Goal: Task Accomplishment & Management: Manage account settings

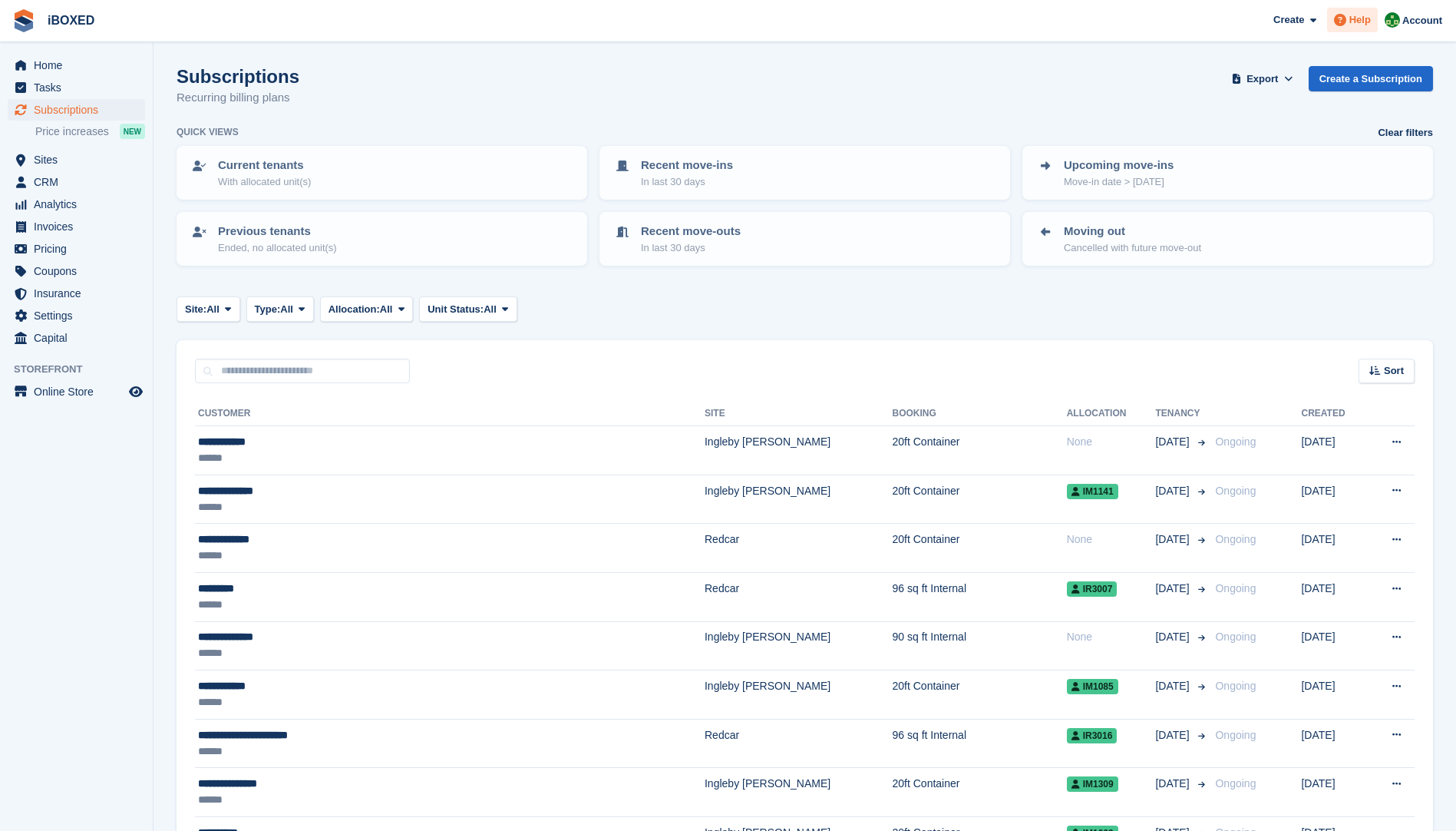
click at [1354, 23] on span "Help" at bounding box center [1360, 20] width 22 height 16
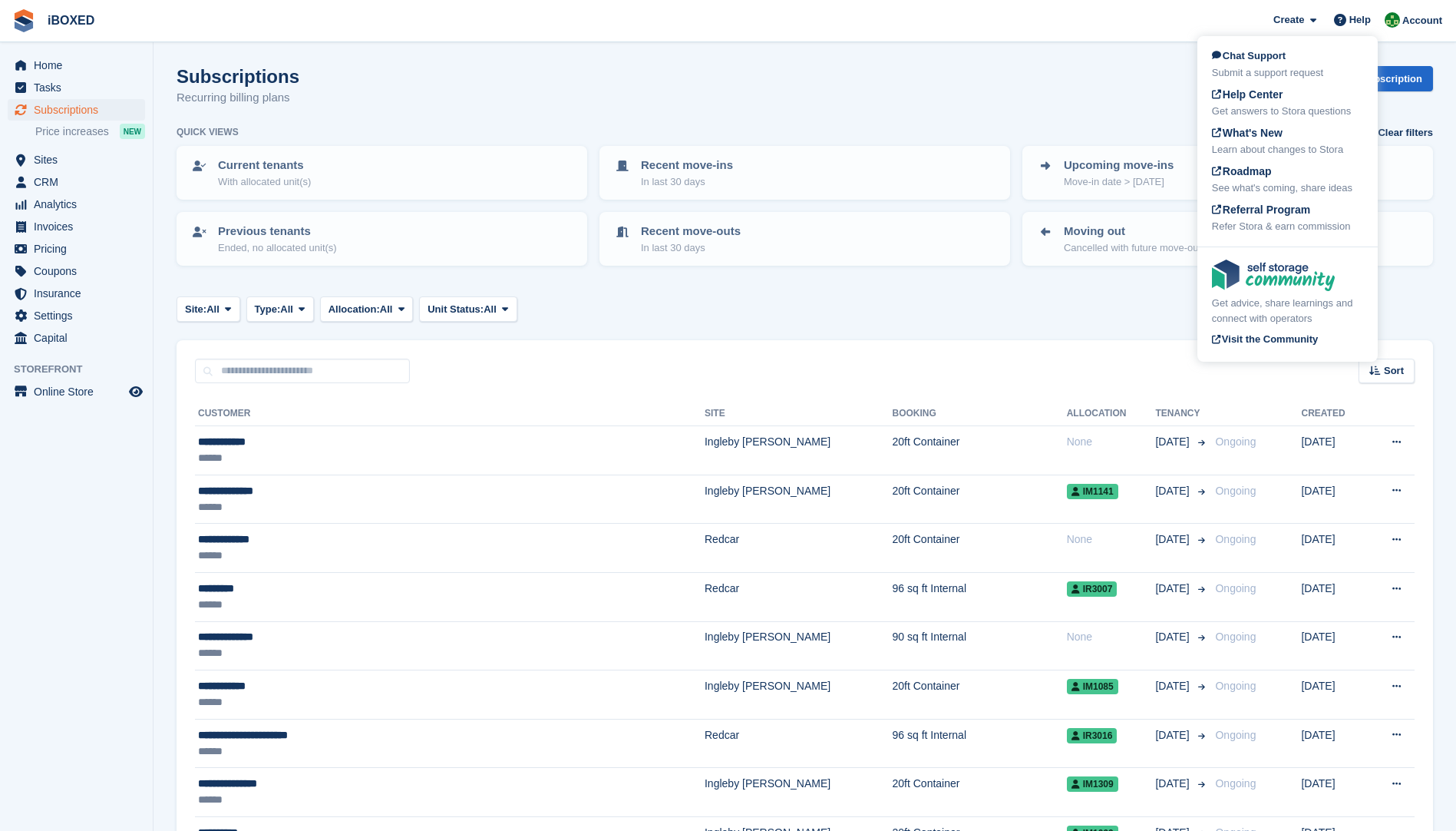
click at [880, 99] on div "Subscriptions Recurring billing plans Export Export Subscriptions Export a CSV …" at bounding box center [804, 96] width 1257 height 59
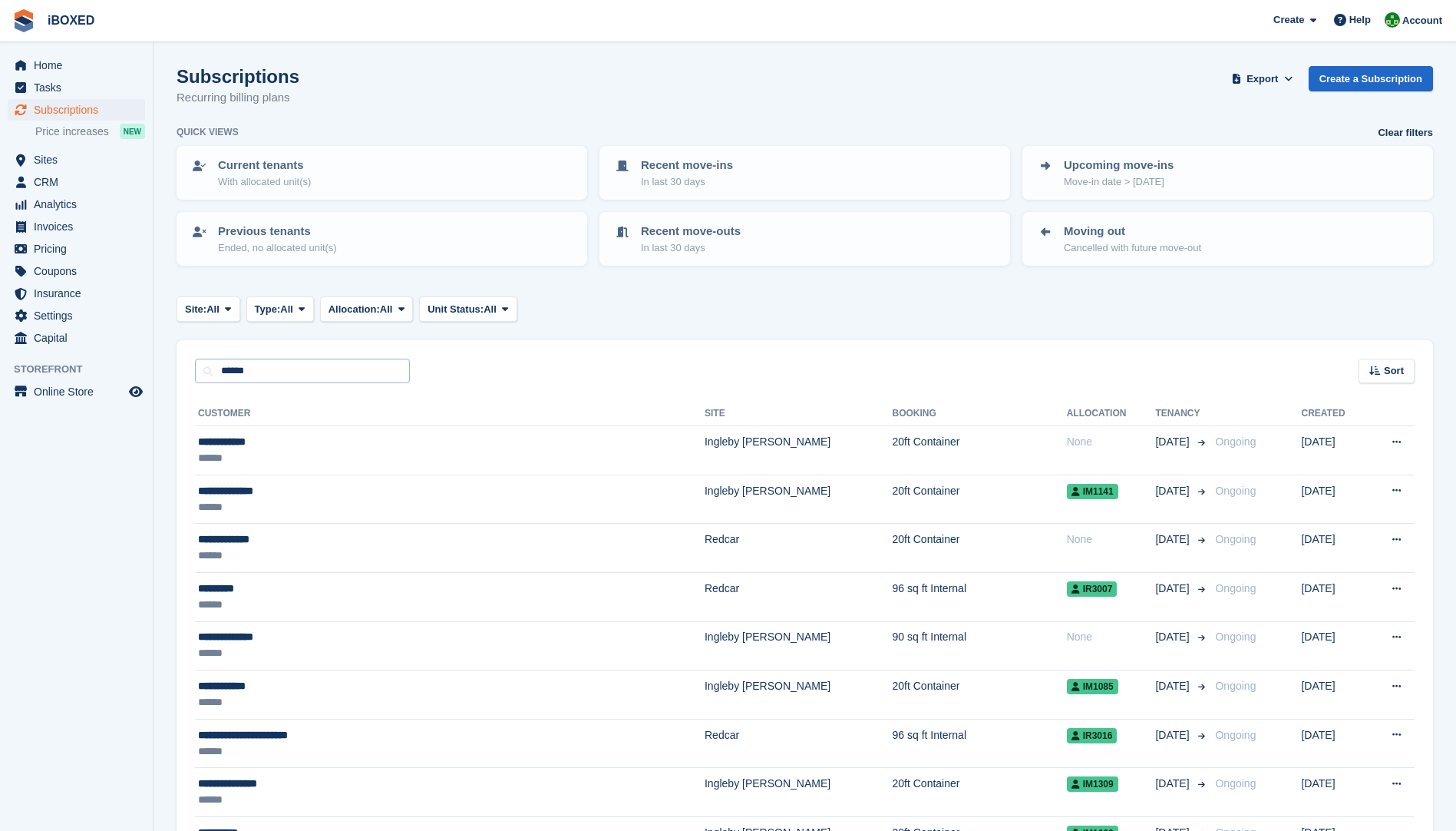
type input "******"
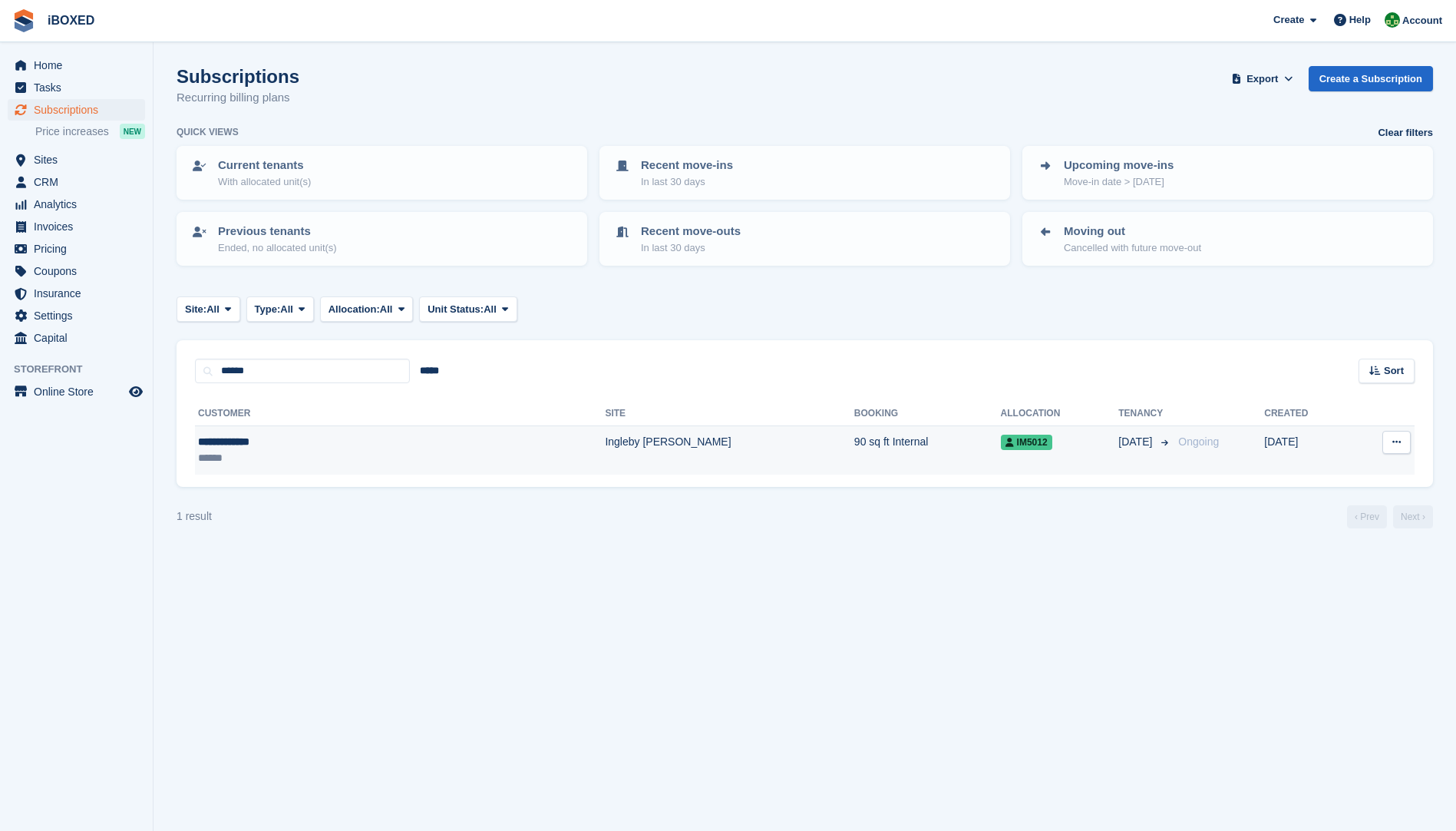
click at [235, 447] on div "**********" at bounding box center [300, 442] width 204 height 16
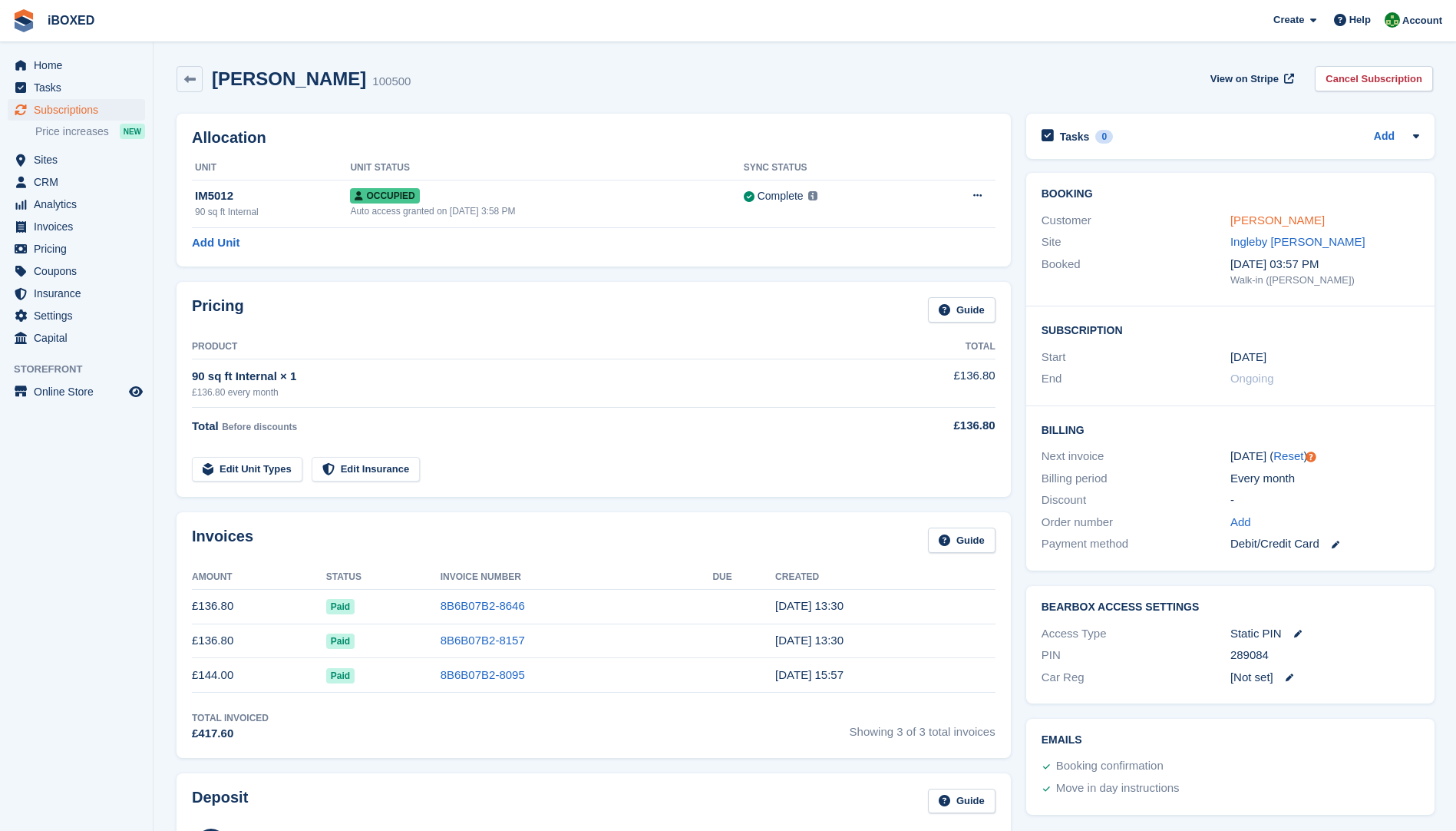
click at [1283, 221] on link "[PERSON_NAME]" at bounding box center [1278, 220] width 95 height 13
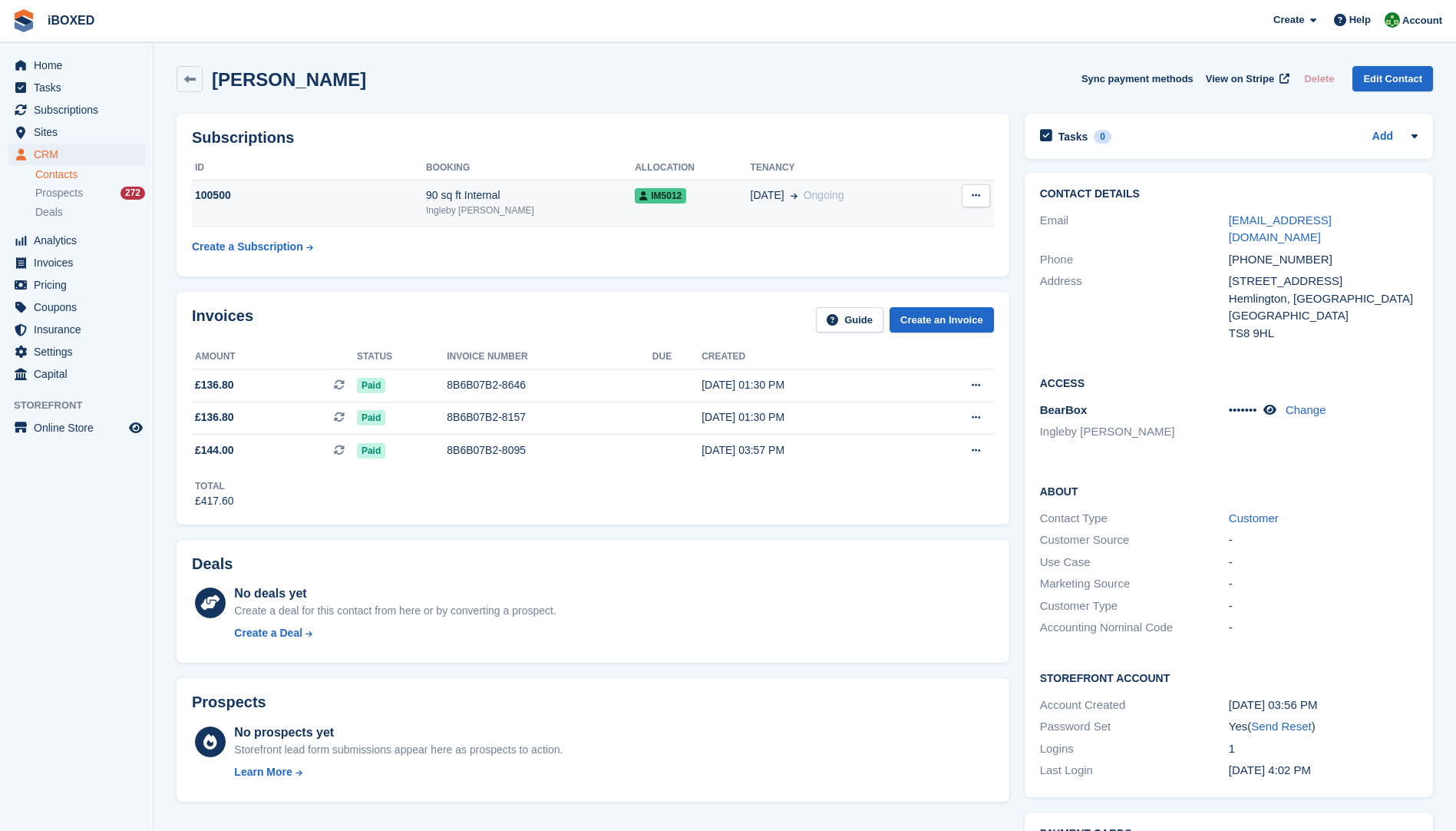
click at [656, 197] on div "IM5012" at bounding box center [692, 195] width 115 height 16
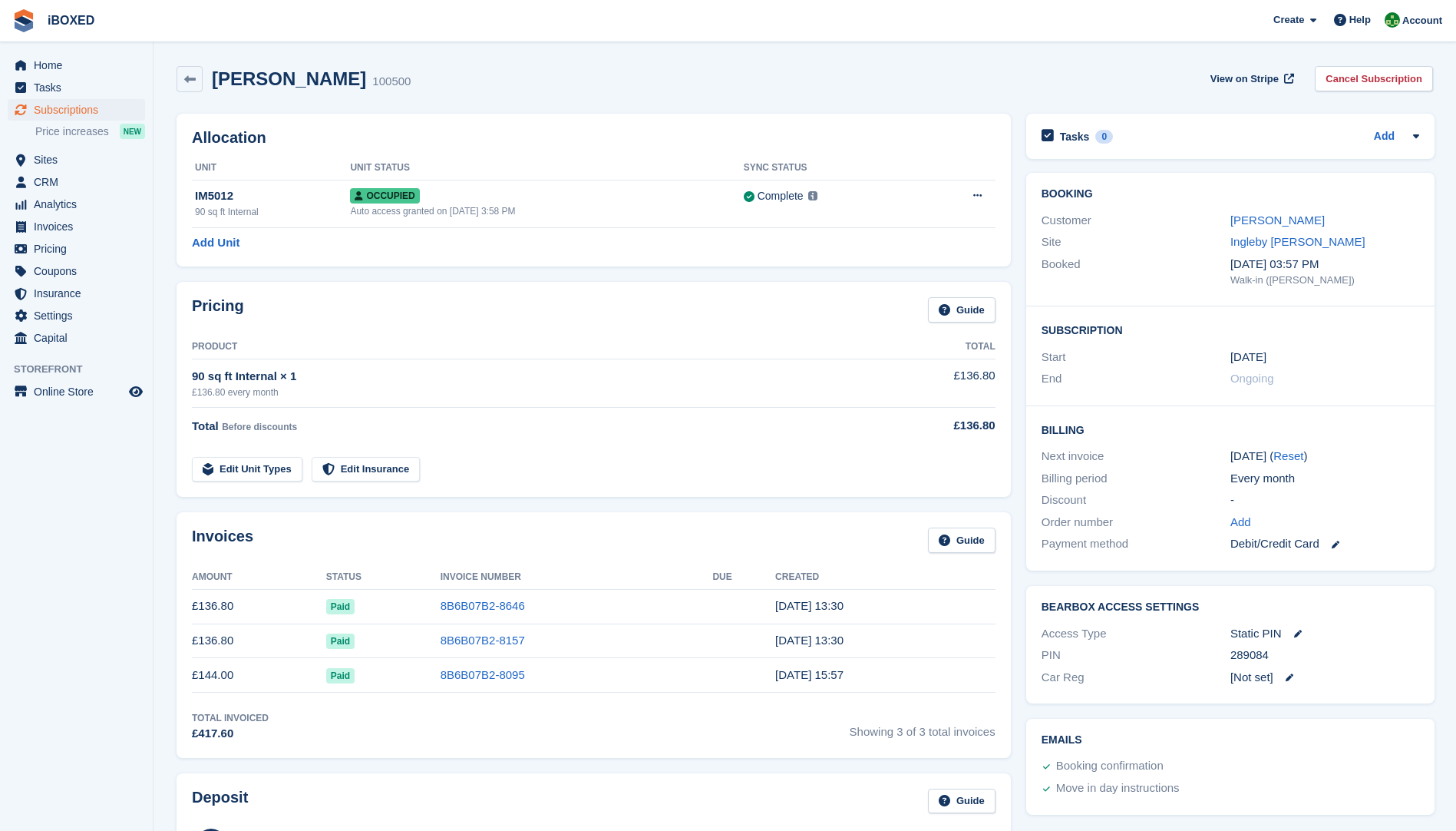
scroll to position [158, 0]
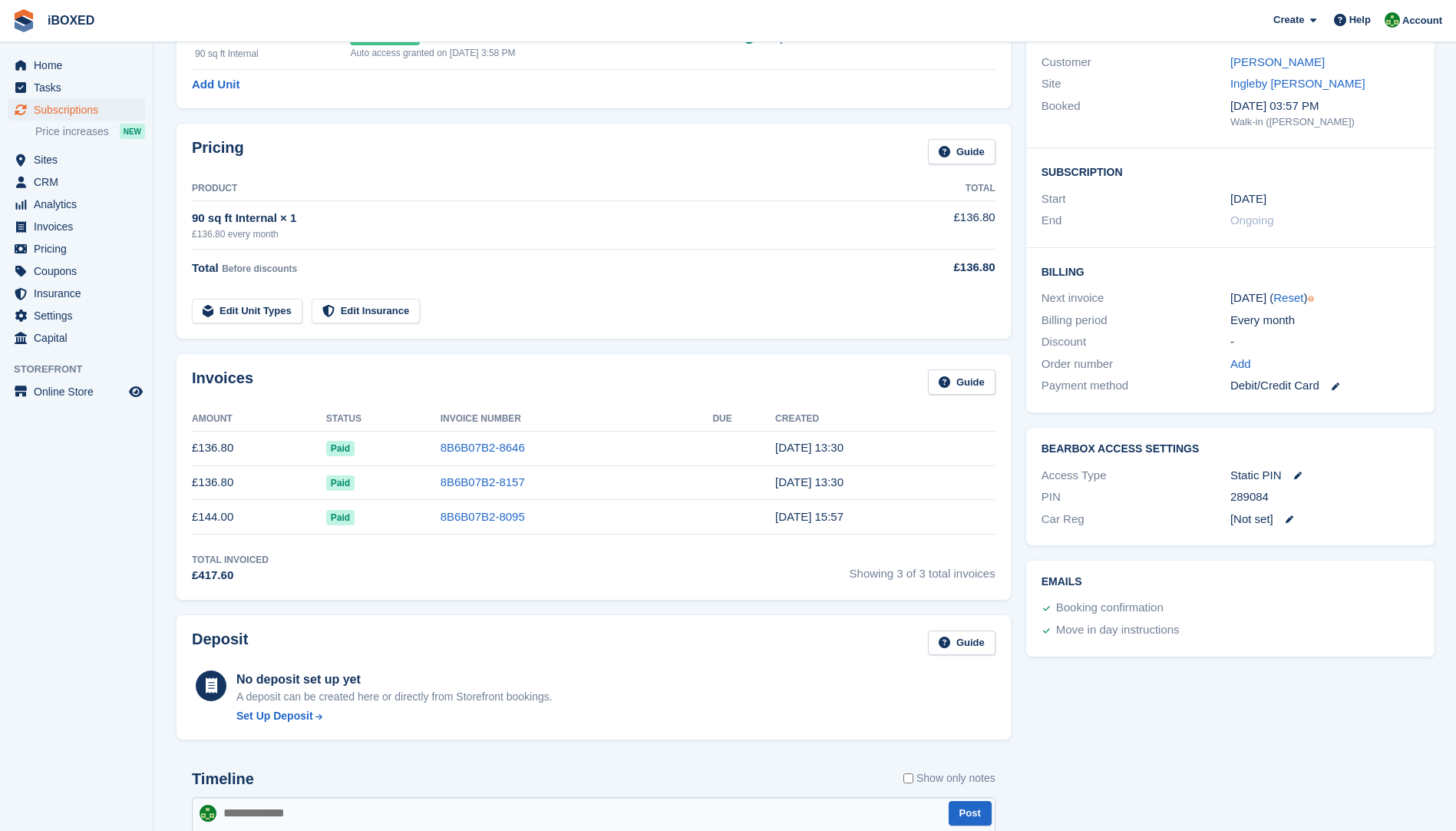
click at [1330, 389] on link at bounding box center [1330, 385] width 20 height 18
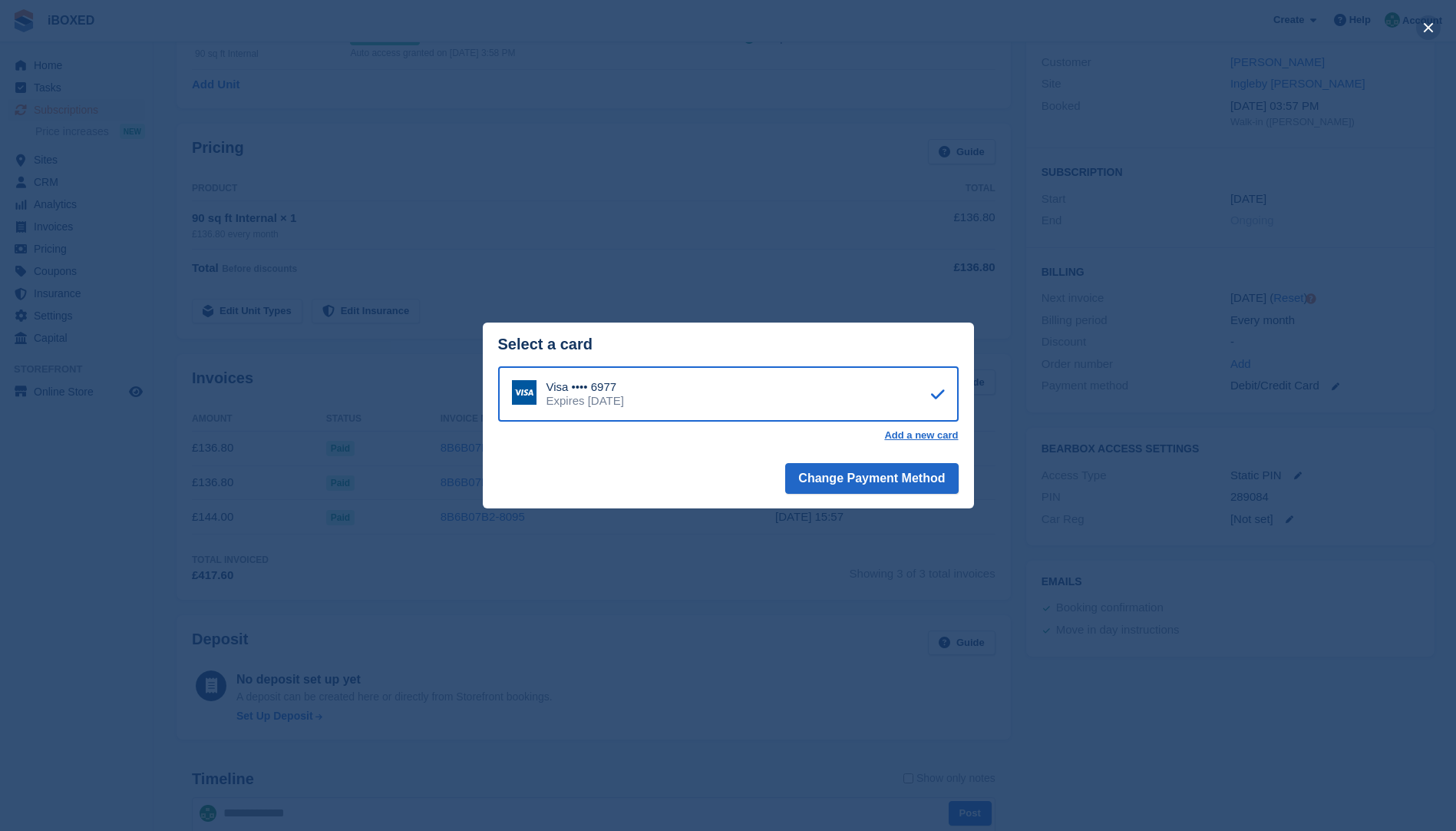
click at [1426, 22] on button "close" at bounding box center [1428, 28] width 25 height 25
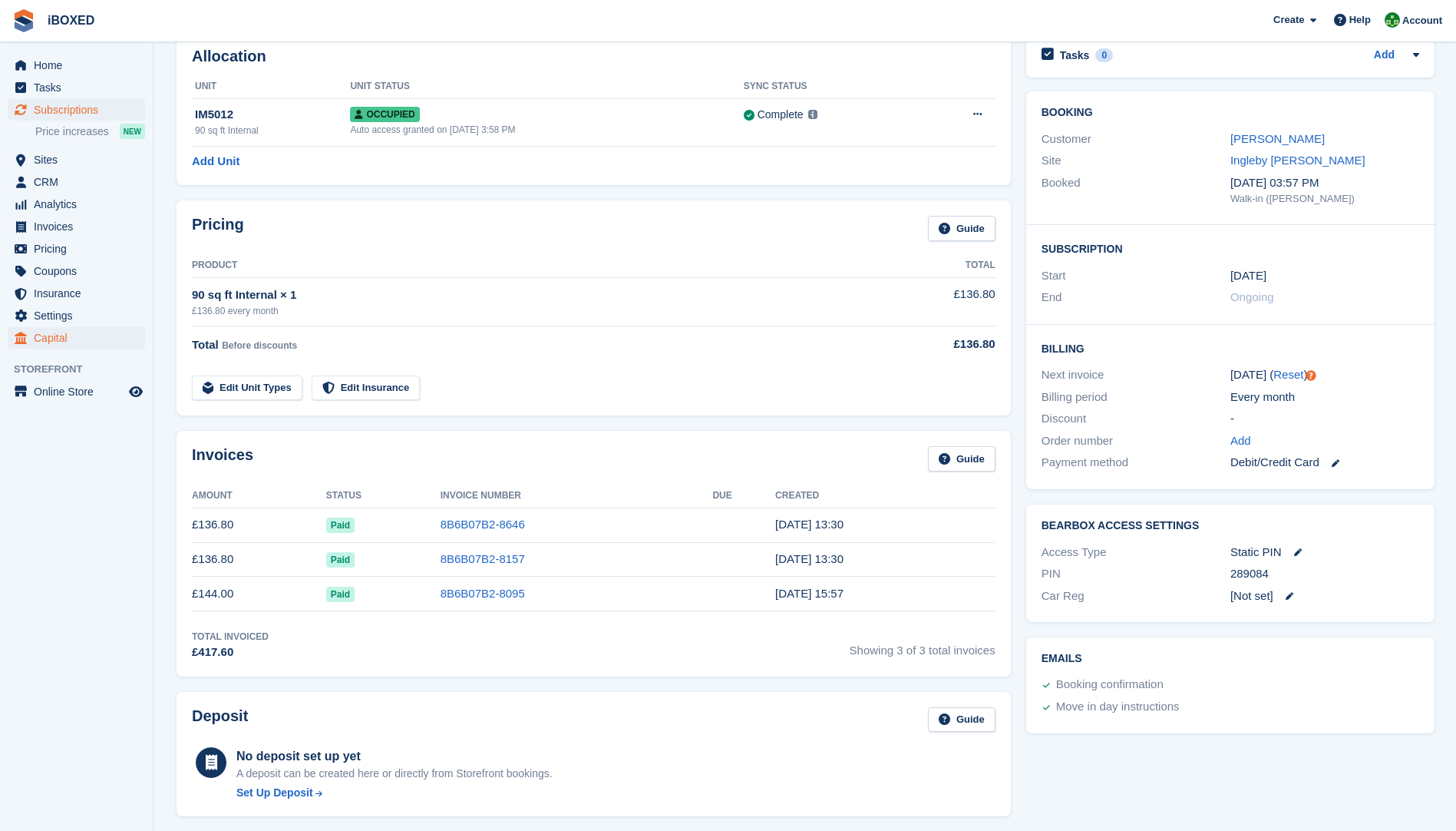
scroll to position [0, 0]
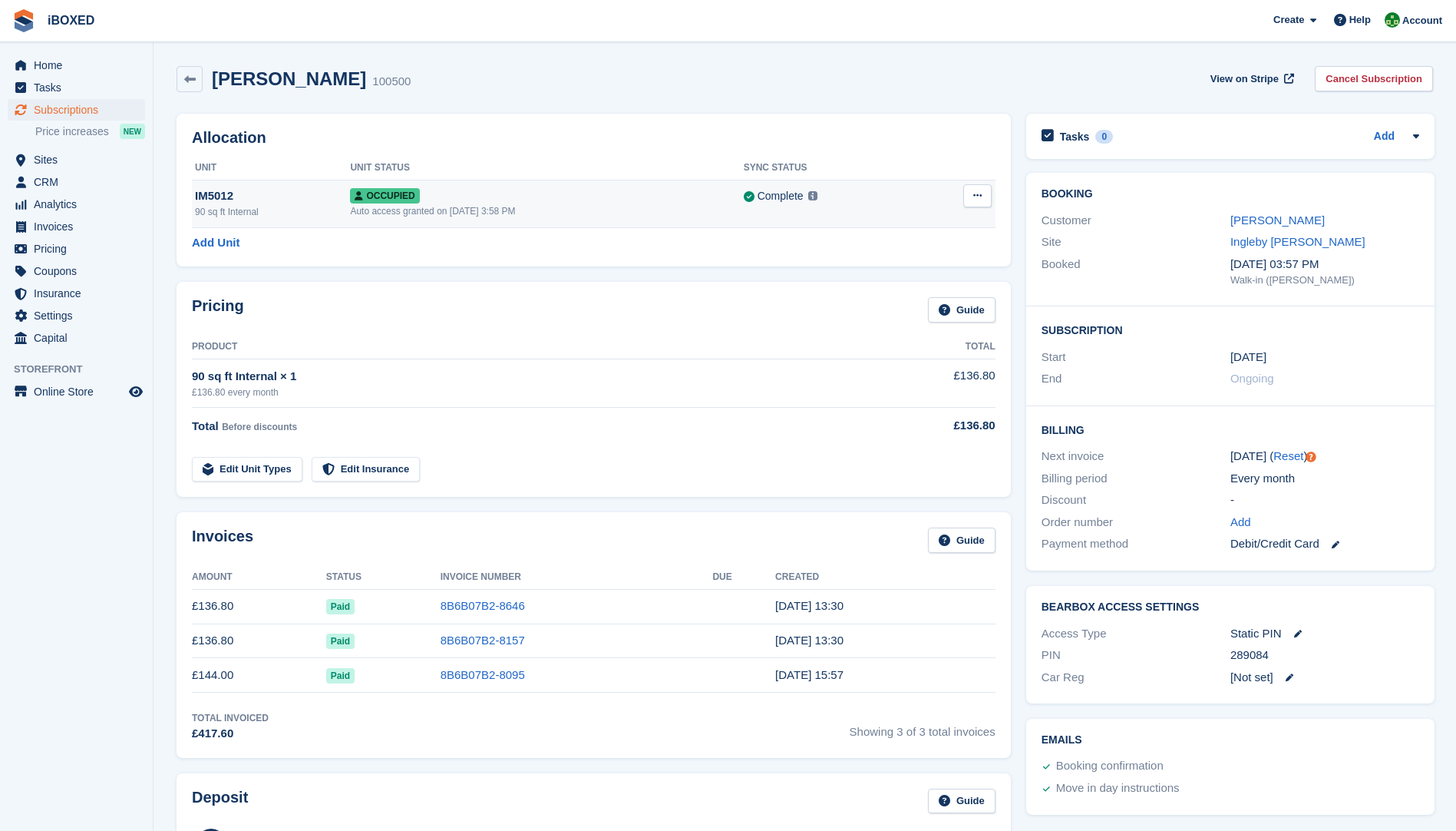
click at [597, 202] on div "Occupied" at bounding box center [546, 195] width 393 height 16
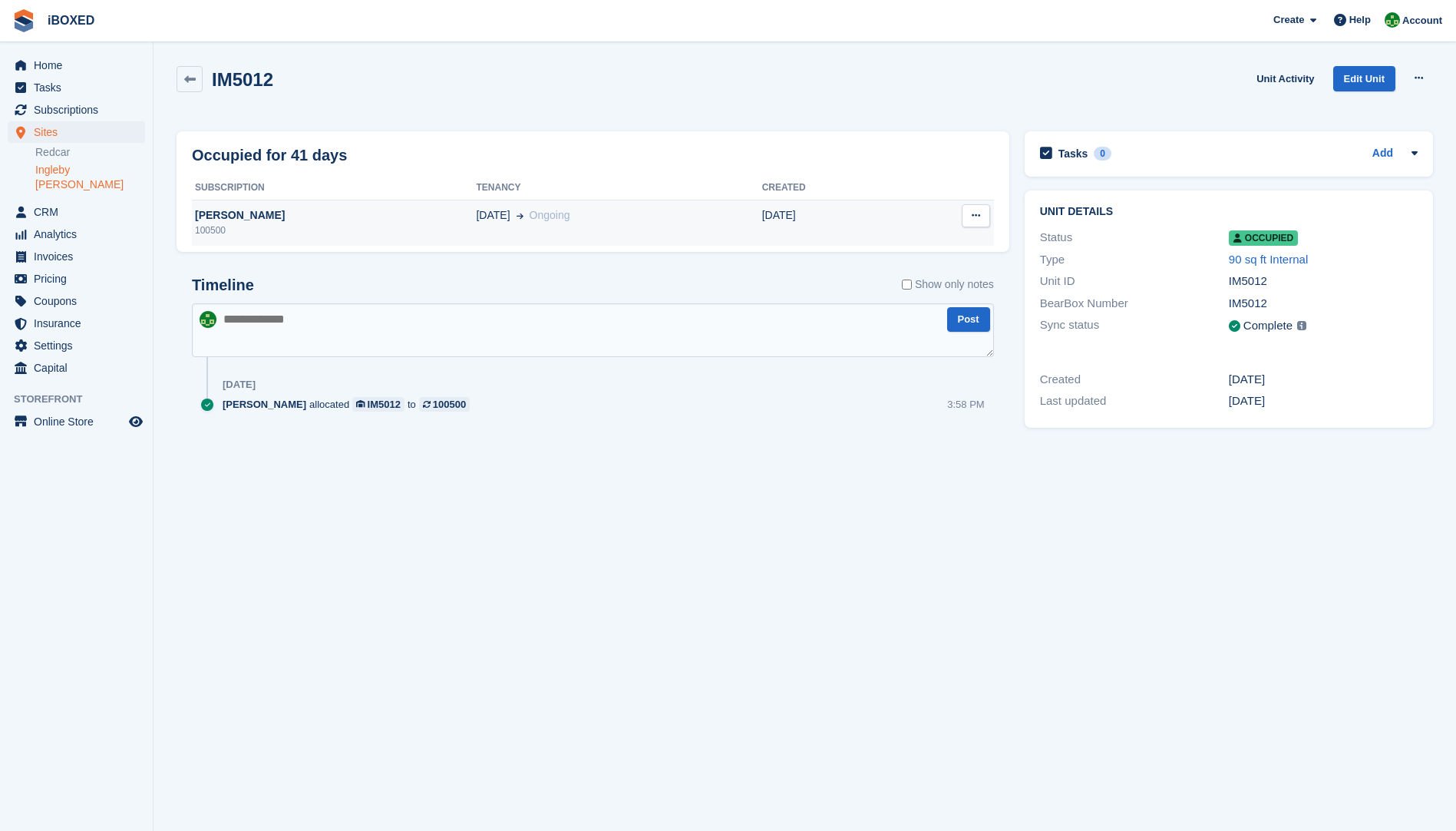
click at [476, 215] on div "08 Aug Ongoing" at bounding box center [619, 215] width 286 height 16
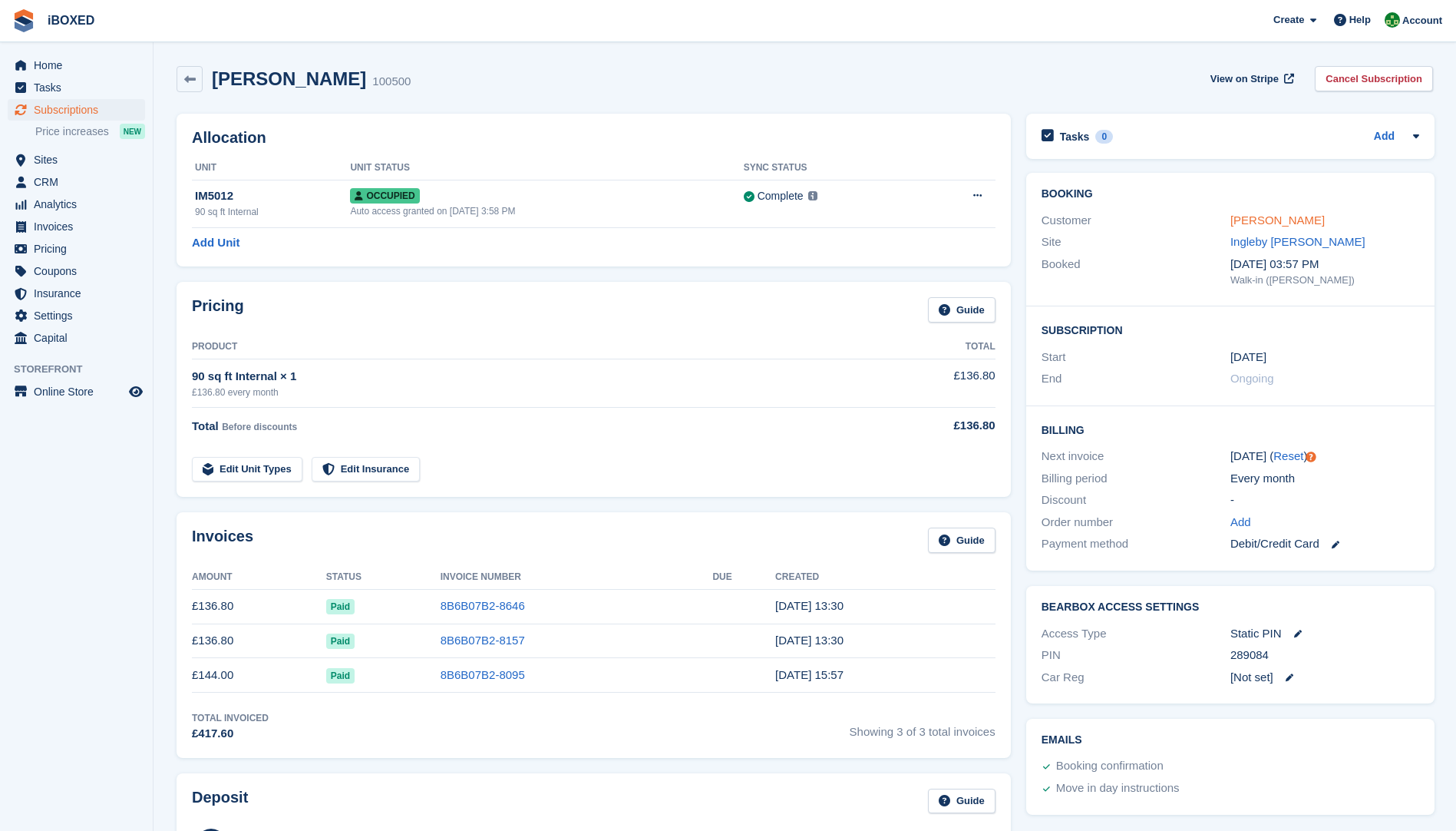
click at [1272, 217] on link "[PERSON_NAME]" at bounding box center [1278, 220] width 95 height 13
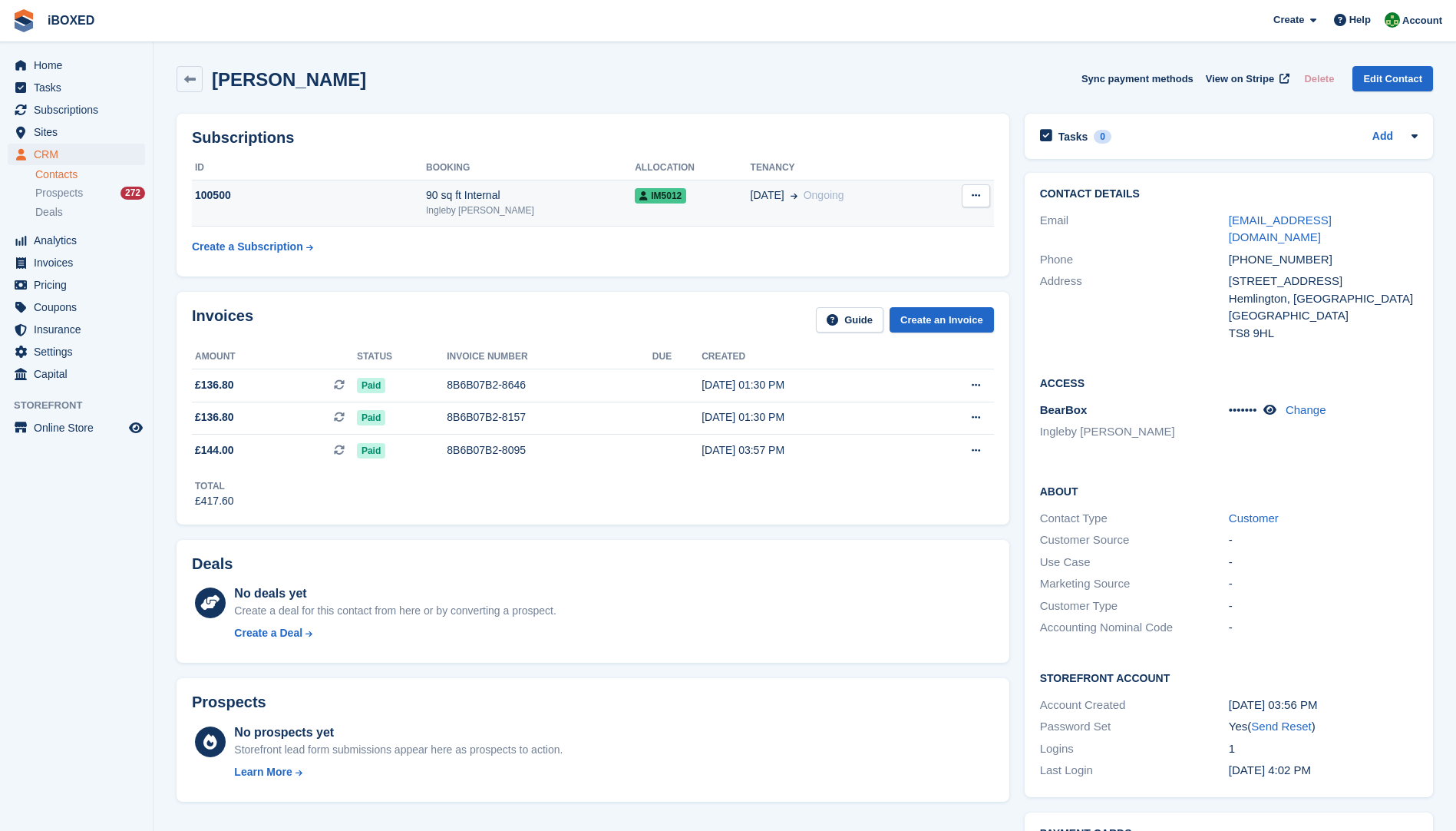
click at [368, 210] on td "100500" at bounding box center [310, 203] width 235 height 47
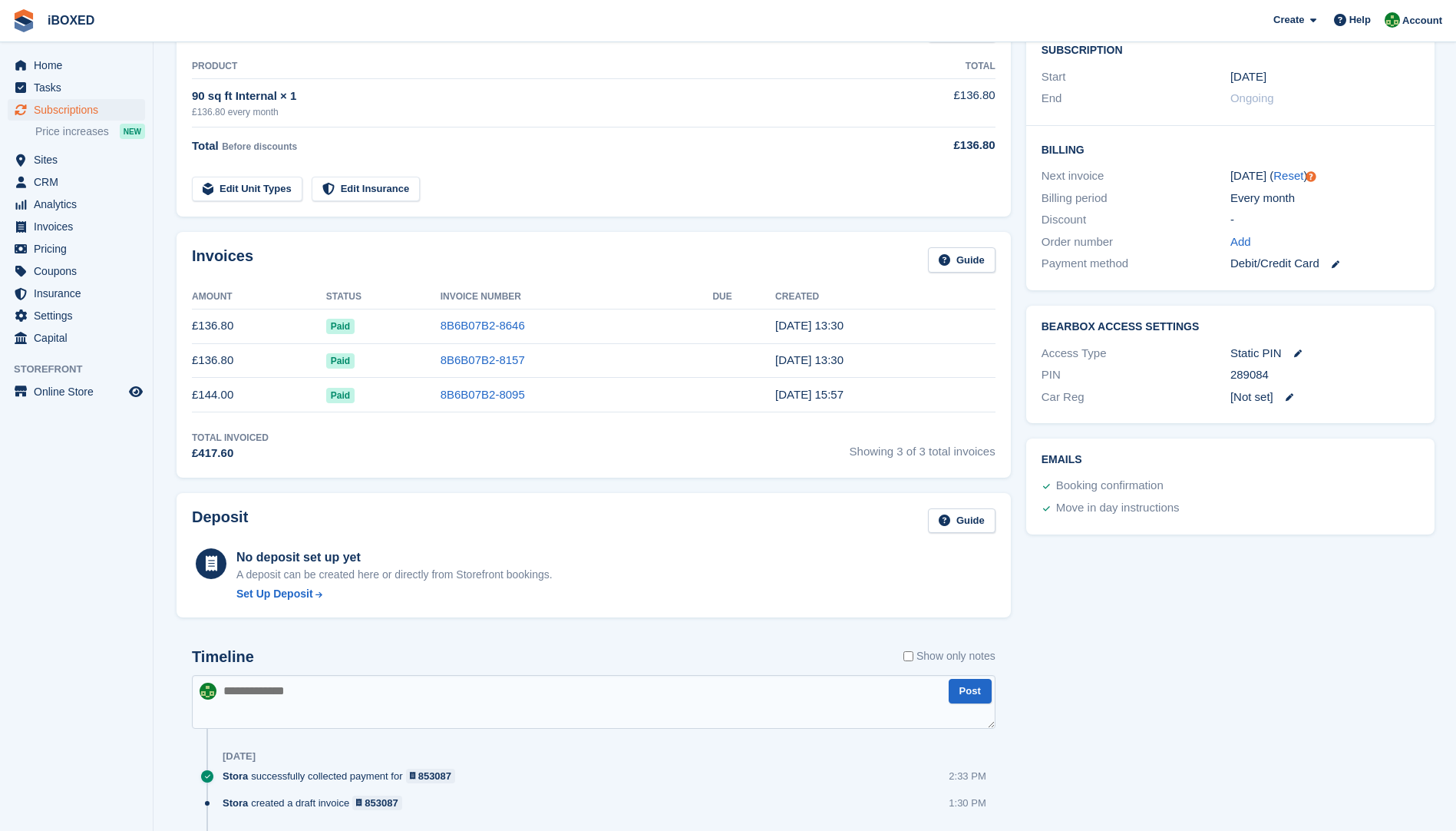
scroll to position [308, 0]
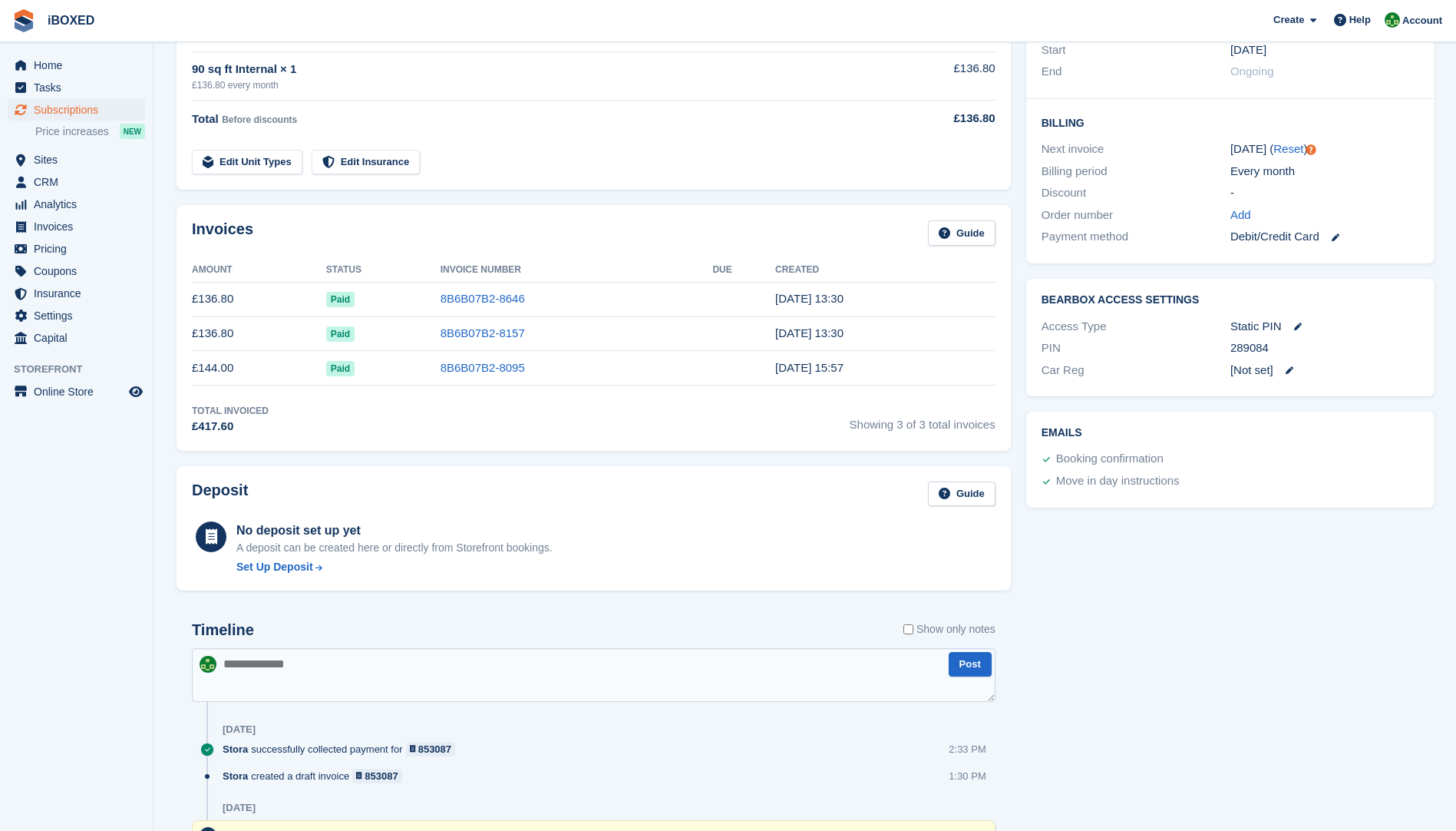
click at [244, 683] on textarea at bounding box center [593, 674] width 803 height 54
type textarea "**********"
